Goal: Contribute content: Add original content to the website for others to see

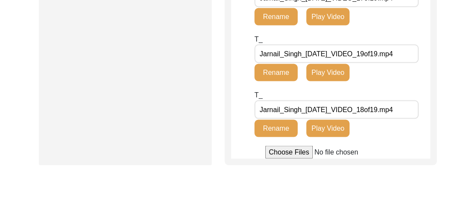
scroll to position [1270, 0]
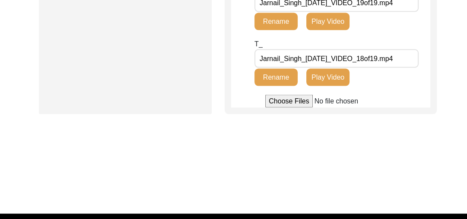
click at [286, 108] on input "file" at bounding box center [331, 101] width 131 height 13
type input "C:\fakepath\Jarnail_Singh_[DATE]_BROLL_1of5.mp4"
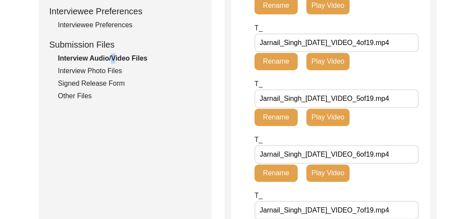
scroll to position [387, 0]
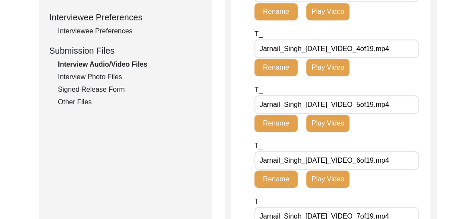
click at [110, 74] on div "Interview Photo Files" at bounding box center [130, 77] width 144 height 10
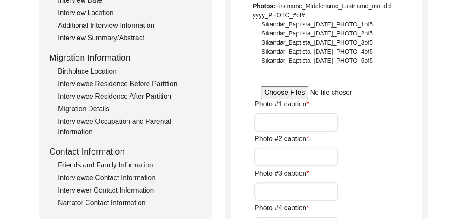
scroll to position [166, 0]
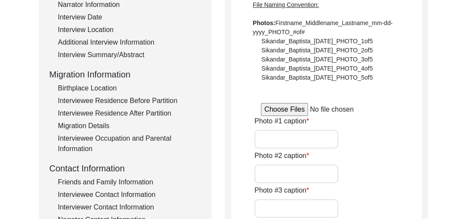
click at [285, 108] on input "file" at bounding box center [326, 109] width 131 height 13
type input "C:\fakepath\Jarnail_Singh_[DATE]_PHOTO_1of10.jpg"
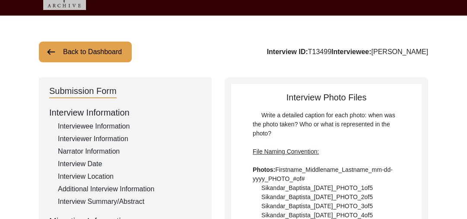
scroll to position [11, 0]
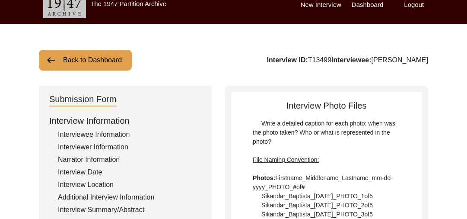
drag, startPoint x: 459, startPoint y: 12, endPoint x: 465, endPoint y: 17, distance: 8.3
click at [465, 17] on div "New Interview Dashboard Logout" at bounding box center [384, 6] width 166 height 35
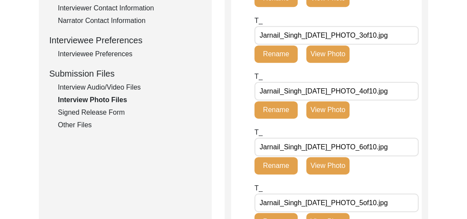
scroll to position [362, 0]
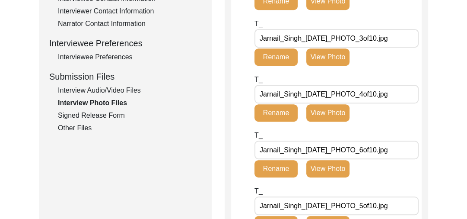
click at [128, 88] on div "Interview Audio/Video Files" at bounding box center [130, 90] width 144 height 10
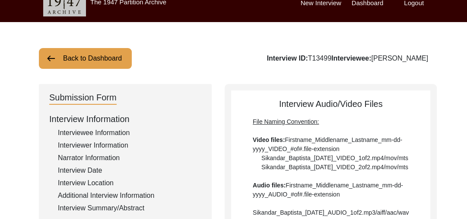
scroll to position [0, 0]
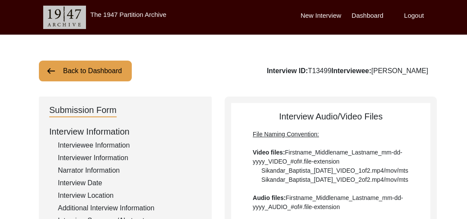
click at [69, 71] on button "Back to Dashboard" at bounding box center [85, 71] width 93 height 21
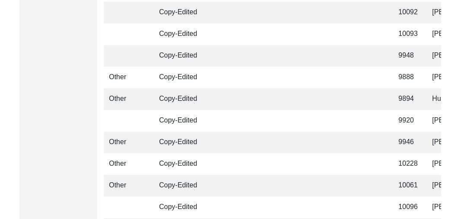
scroll to position [2190, 0]
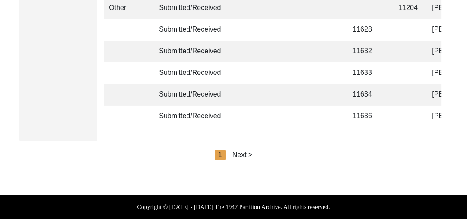
click at [245, 153] on div "Next >" at bounding box center [243, 155] width 20 height 10
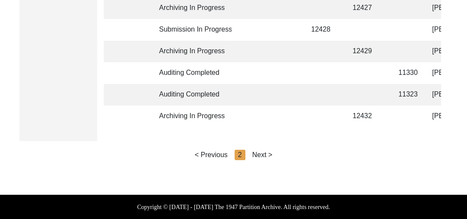
click at [266, 154] on div "Next >" at bounding box center [263, 155] width 20 height 10
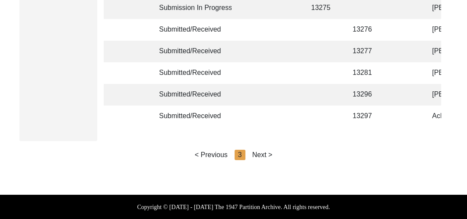
click at [266, 154] on div "Next >" at bounding box center [263, 155] width 20 height 10
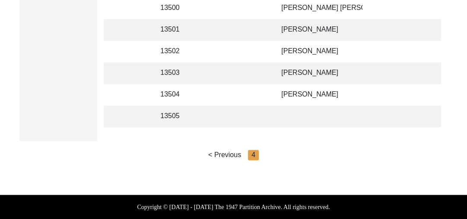
scroll to position [0, 154]
click at [286, 20] on td "[PERSON_NAME]" at bounding box center [317, 30] width 86 height 22
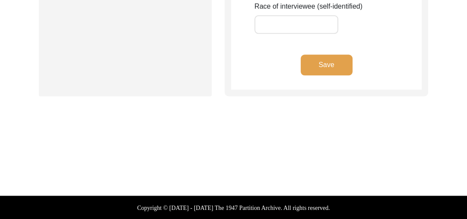
type input "[PERSON_NAME]"
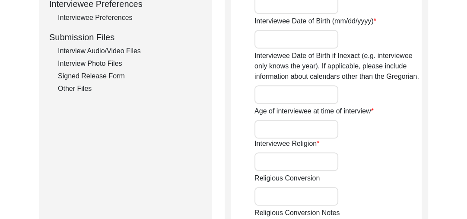
scroll to position [407, 0]
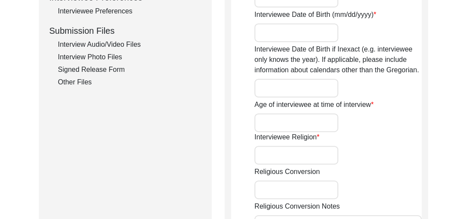
click at [118, 41] on div "Interview Audio/Video Files" at bounding box center [130, 44] width 144 height 10
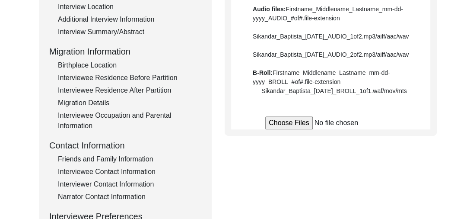
scroll to position [204, 0]
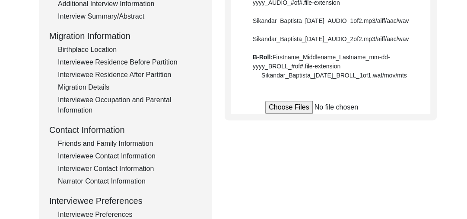
click at [278, 114] on input "file" at bounding box center [331, 107] width 131 height 13
type input "C:\fakepath\20250619_185604.mp4"
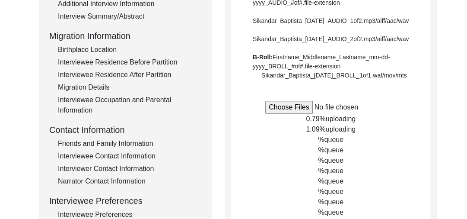
click at [286, 114] on input "file" at bounding box center [331, 107] width 131 height 13
